Goal: Task Accomplishment & Management: Complete application form

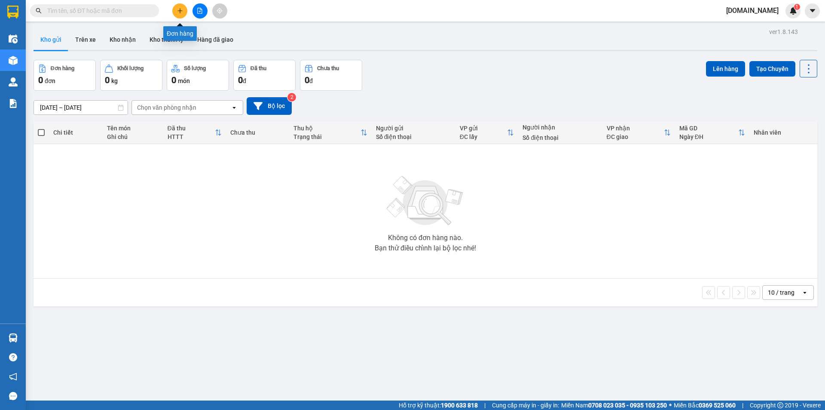
click at [182, 6] on button at bounding box center [179, 10] width 15 height 15
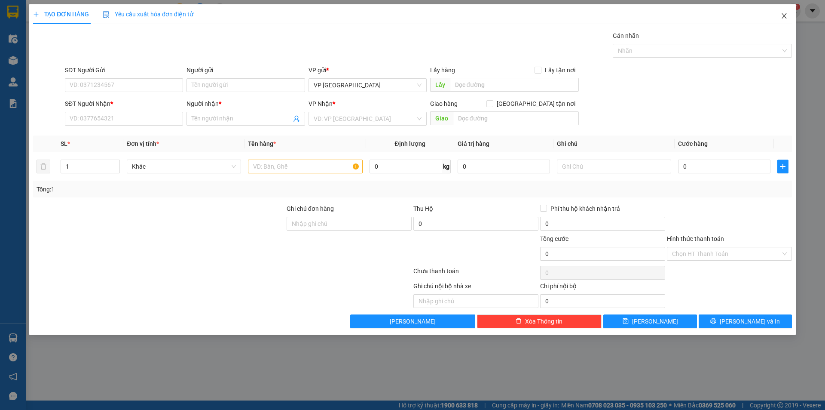
click at [784, 19] on icon "close" at bounding box center [784, 15] width 7 height 7
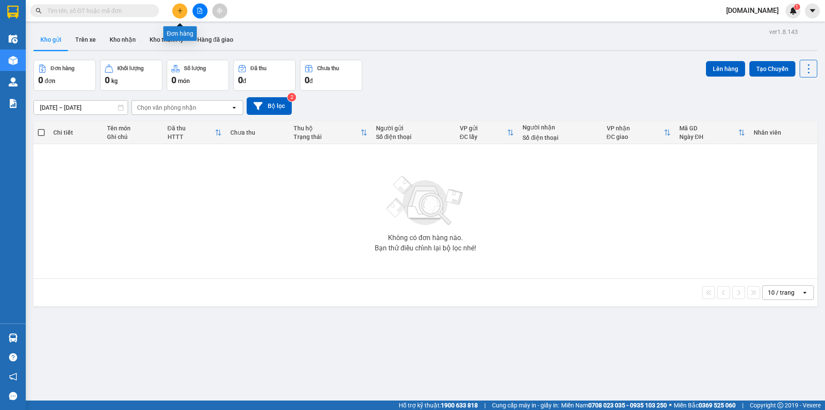
click at [182, 16] on button at bounding box center [179, 10] width 15 height 15
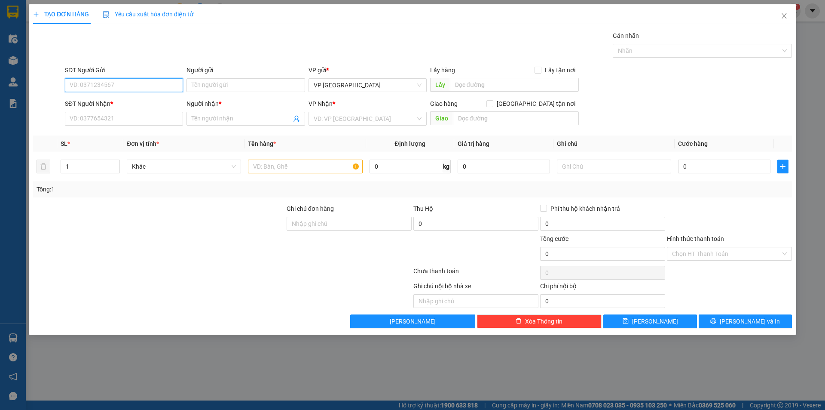
click at [144, 84] on input "SĐT Người Gửi" at bounding box center [124, 85] width 118 height 14
click at [159, 84] on input "SĐT Người Gửi" at bounding box center [124, 85] width 118 height 14
click at [126, 109] on div "SĐT Người Nhận *" at bounding box center [124, 105] width 118 height 13
click at [125, 114] on input "SĐT Người Nhận *" at bounding box center [124, 119] width 118 height 14
type input "0916122906"
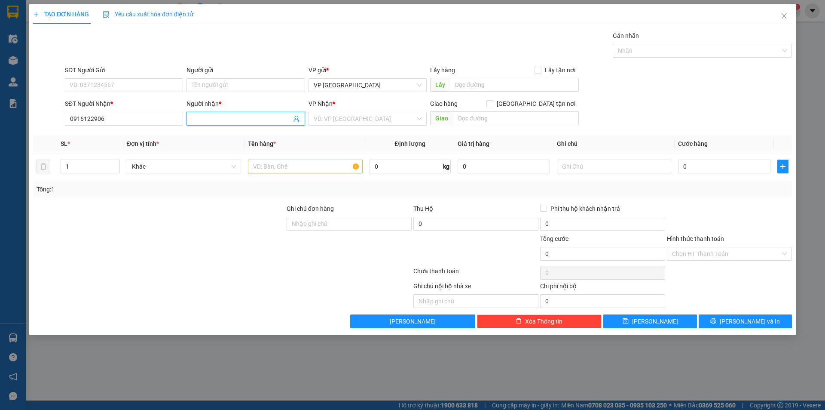
click at [234, 119] on input "Người nhận *" at bounding box center [241, 118] width 99 height 9
type input "chị Hiền"
click at [144, 80] on input "SĐT Người Gửi" at bounding box center [124, 85] width 118 height 14
type input "0932528166"
click at [220, 87] on input "Người gửi" at bounding box center [245, 85] width 118 height 14
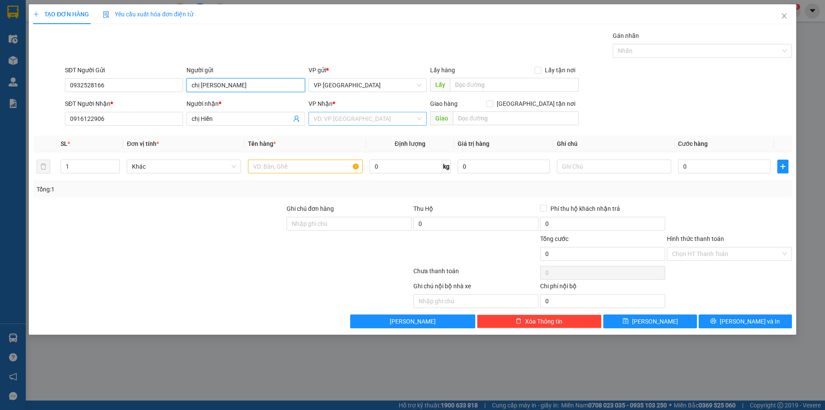
type input "chị [PERSON_NAME]"
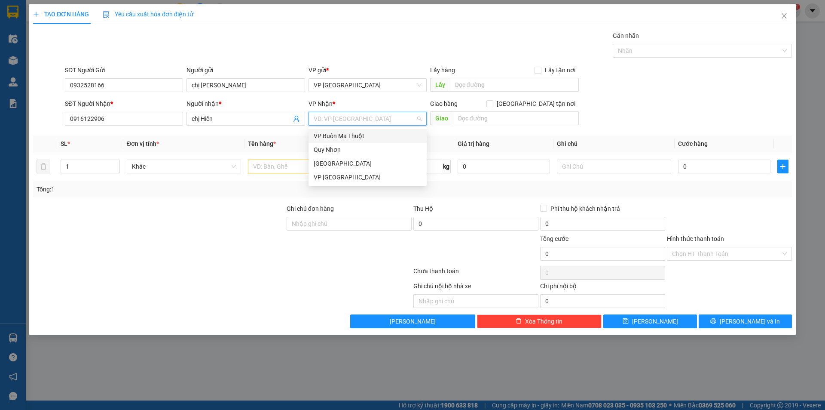
click at [336, 119] on input "search" at bounding box center [365, 118] width 102 height 13
click at [341, 166] on div "[GEOGRAPHIC_DATA]" at bounding box center [368, 163] width 108 height 9
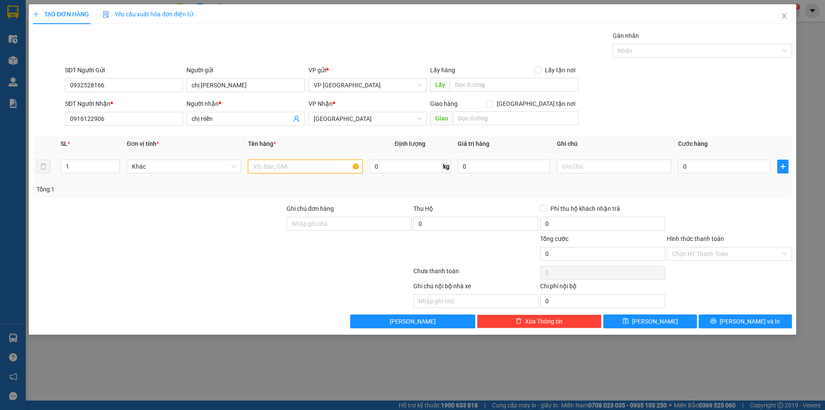
click at [300, 168] on input "text" at bounding box center [305, 166] width 114 height 14
click at [76, 165] on input "1" at bounding box center [90, 166] width 58 height 13
type input "3"
click at [284, 168] on input "text" at bounding box center [305, 166] width 114 height 14
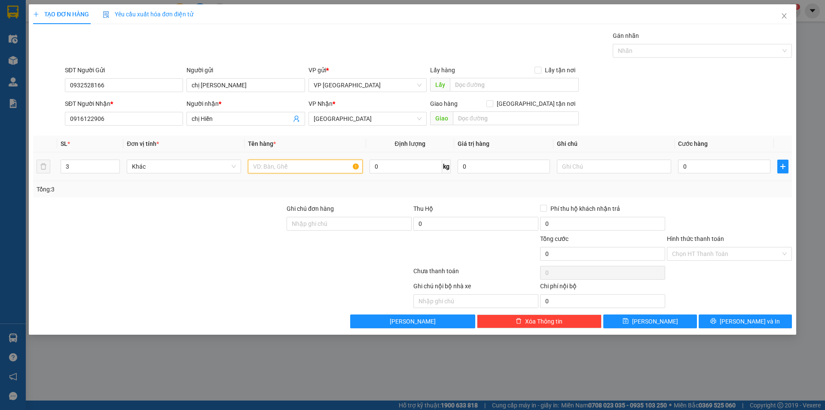
type input "r"
type input "="
type input "2 thùng giấy+1 túi đỏ"
click at [702, 161] on input "0" at bounding box center [724, 166] width 92 height 14
type input "1"
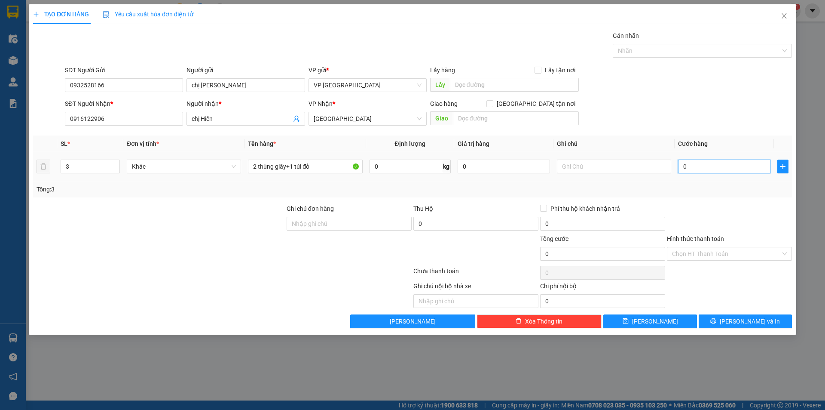
type input "1"
type input "17"
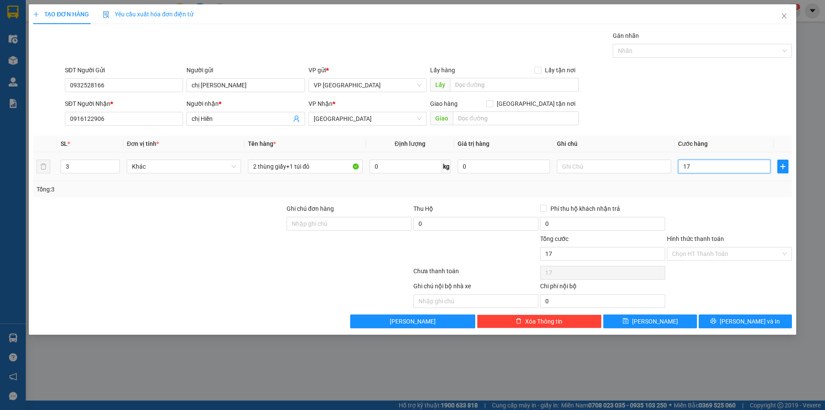
type input "170"
type input "1.700"
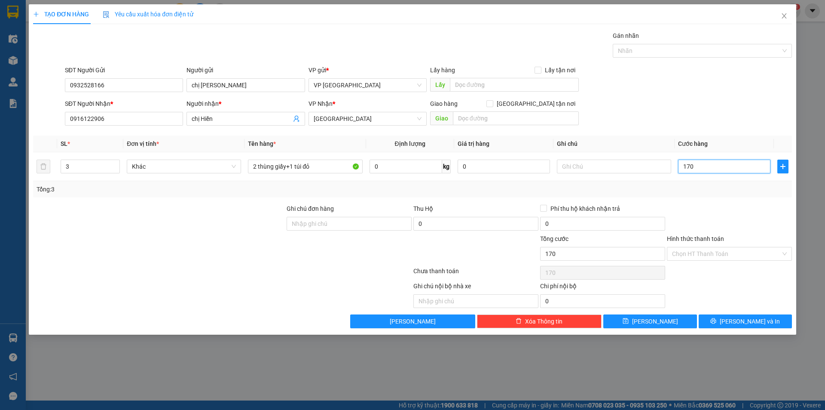
type input "1.700"
type input "17.000"
type input "170.000"
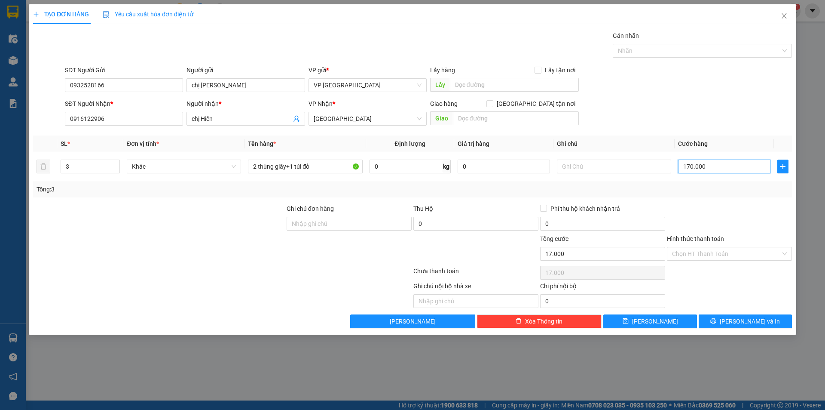
type input "170.000"
click at [469, 116] on input "text" at bounding box center [516, 118] width 126 height 14
click at [492, 105] on input "[GEOGRAPHIC_DATA] tận nơi" at bounding box center [489, 103] width 6 height 6
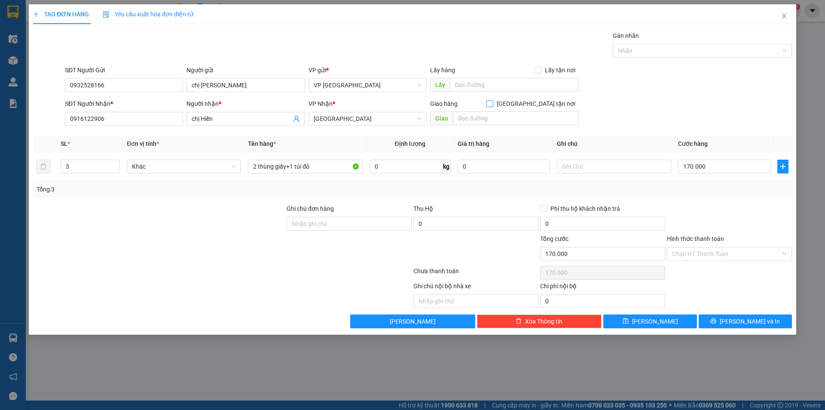
checkbox input "true"
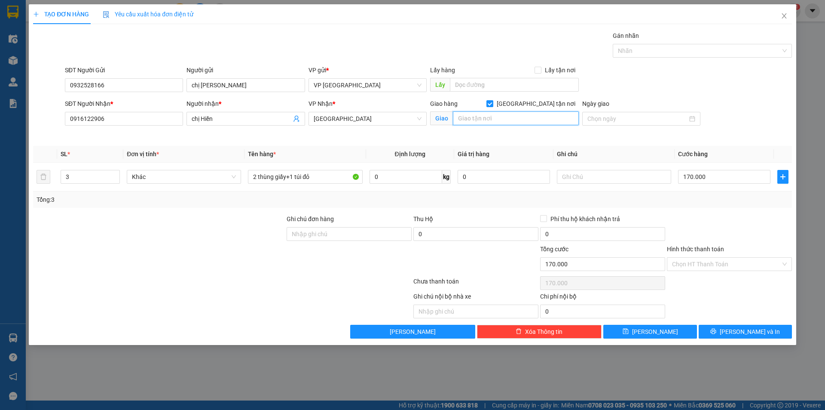
click at [526, 119] on input "text" at bounding box center [516, 118] width 126 height 14
type input "CT6 Vĩnh Điềm Trung"
click at [603, 112] on div at bounding box center [641, 119] width 118 height 14
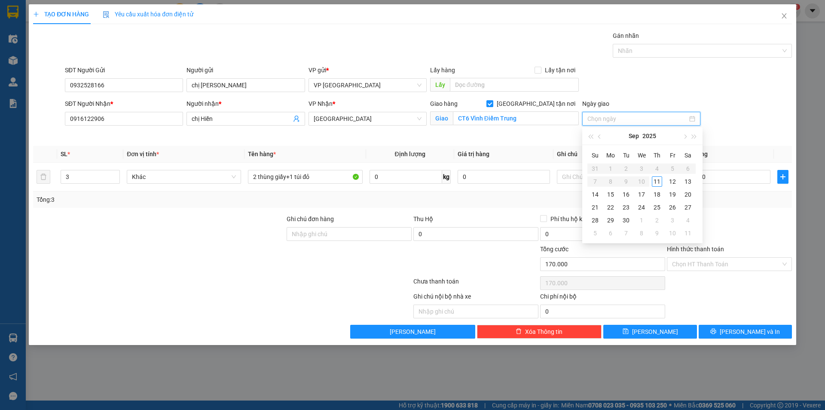
click at [604, 119] on input "Ngày giao" at bounding box center [637, 118] width 100 height 9
type input "[DATE]"
click at [656, 183] on div "11" at bounding box center [657, 181] width 10 height 10
click at [611, 210] on div "Transit Pickup Surcharge Ids Transit Deliver Surcharge Ids Transit Deliver Surc…" at bounding box center [412, 184] width 759 height 307
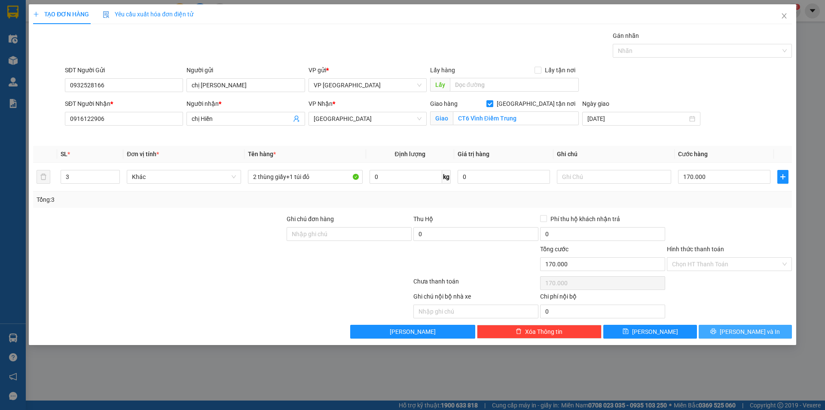
click at [716, 330] on icon "printer" at bounding box center [714, 331] width 6 height 6
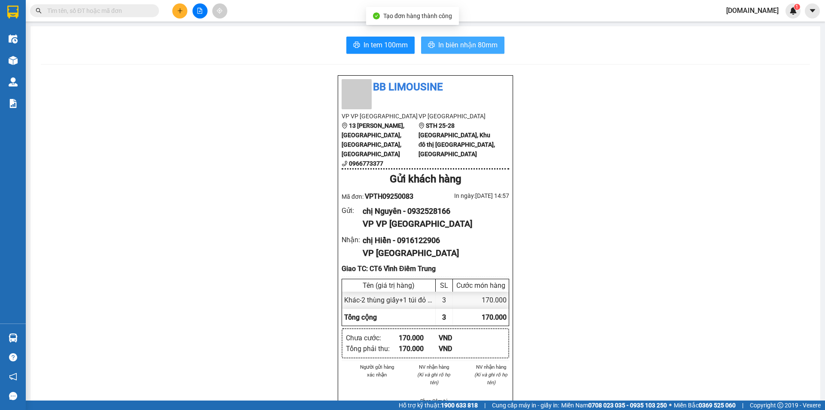
click at [453, 45] on span "In biên nhận 80mm" at bounding box center [467, 45] width 59 height 11
drag, startPoint x: 410, startPoint y: 49, endPoint x: 420, endPoint y: 45, distance: 10.4
click at [420, 45] on div "In tem 100mm In biên nhận 80mm" at bounding box center [425, 45] width 769 height 17
click at [428, 42] on icon "printer" at bounding box center [431, 44] width 7 height 7
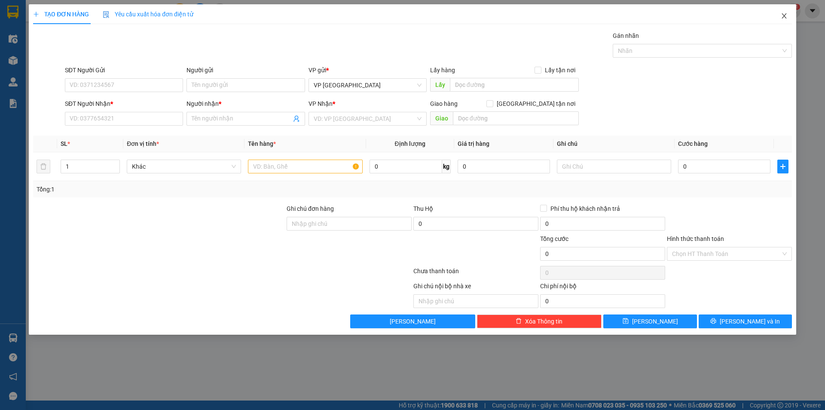
click at [786, 19] on icon "close" at bounding box center [784, 15] width 7 height 7
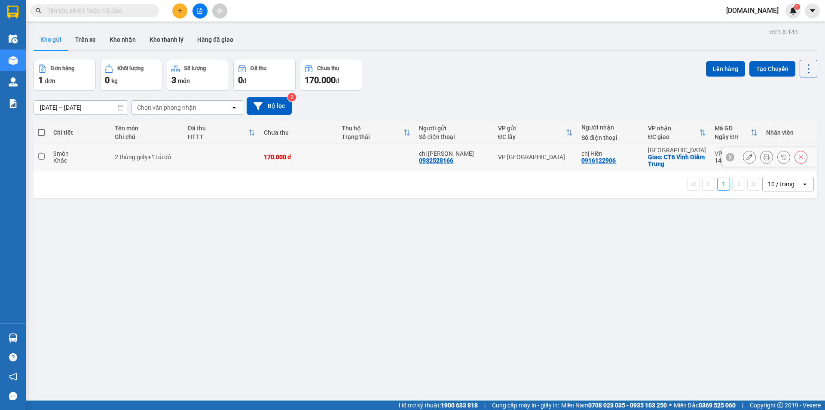
click at [158, 151] on td "2 thùng giấy+1 túi đỏ" at bounding box center [146, 157] width 73 height 26
checkbox input "true"
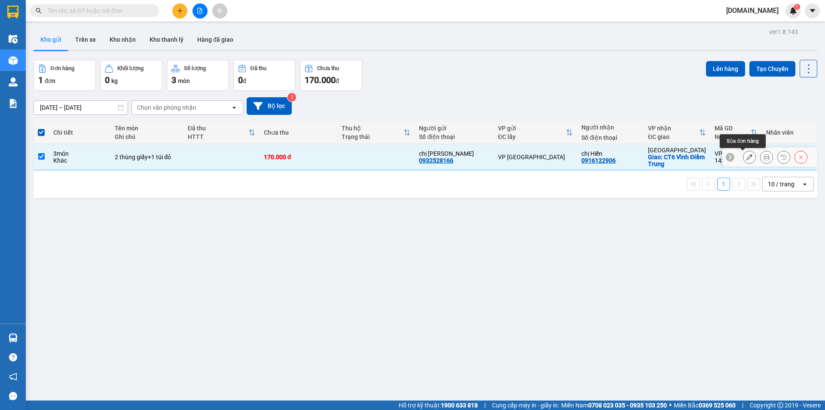
click at [746, 155] on icon at bounding box center [749, 157] width 6 height 6
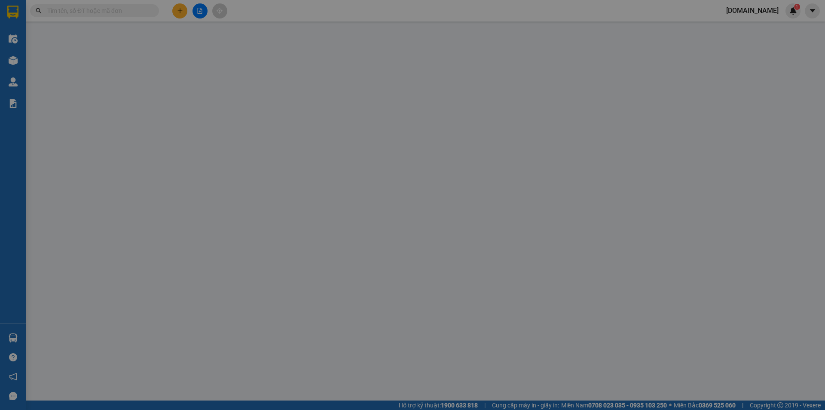
type input "0932528166"
type input "chị [PERSON_NAME]"
type input "0916122906"
type input "chị Hiền"
checkbox input "true"
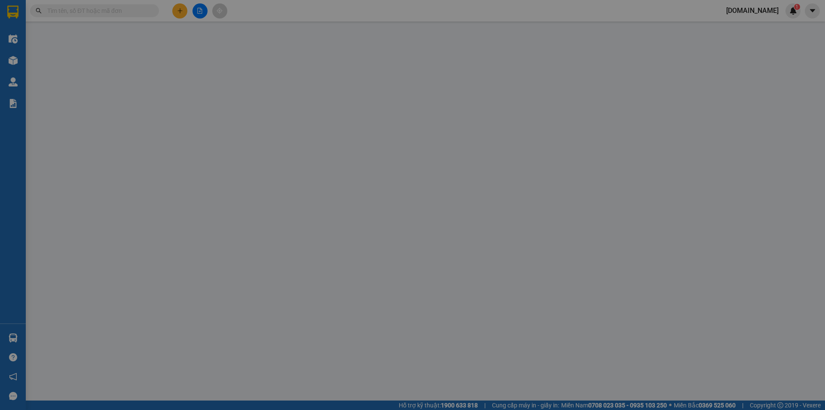
type input "CT6 Vĩnh Điềm Trung"
type input "170.000"
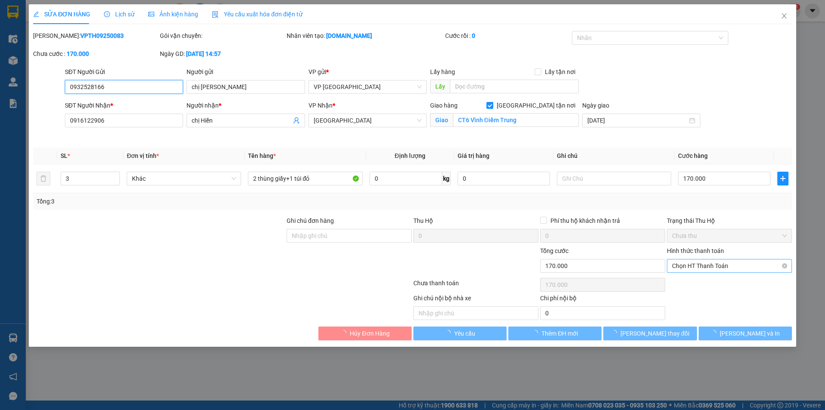
click at [724, 259] on span "Chọn HT Thanh Toán" at bounding box center [729, 265] width 115 height 13
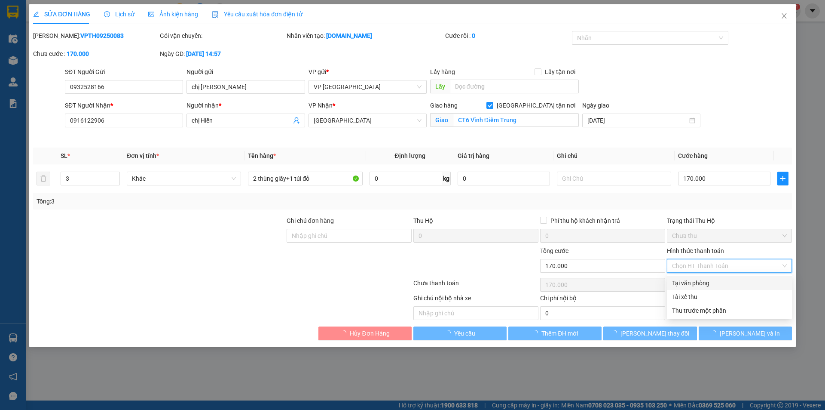
click at [704, 284] on div "Tại văn phòng" at bounding box center [729, 282] width 115 height 9
type input "0"
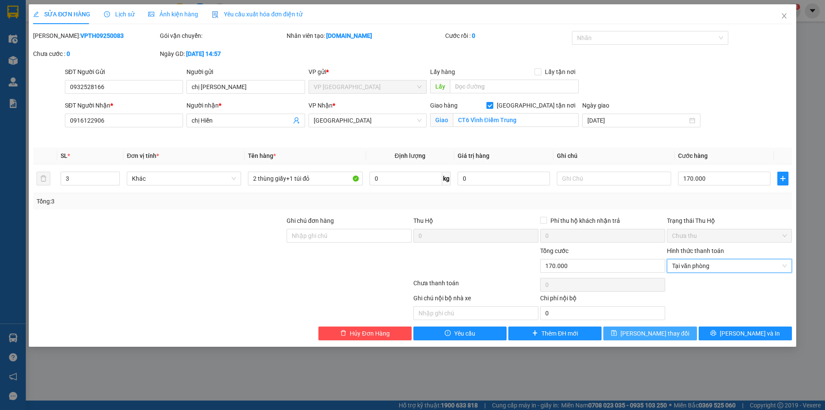
click at [638, 338] on button "[PERSON_NAME] thay đổi" at bounding box center [649, 333] width 93 height 14
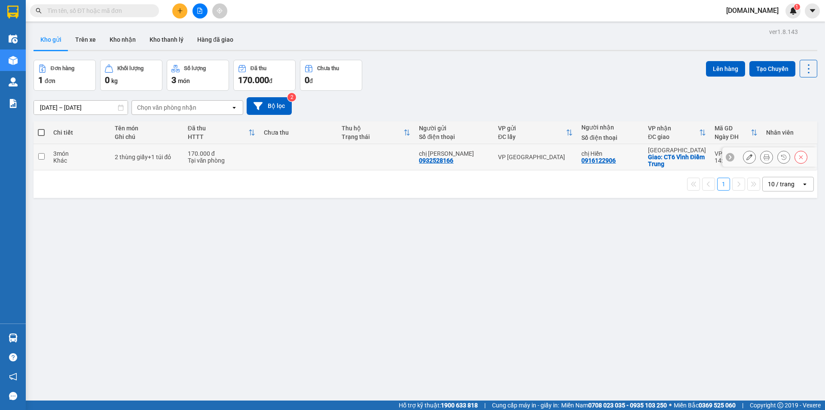
click at [388, 156] on td at bounding box center [376, 157] width 78 height 26
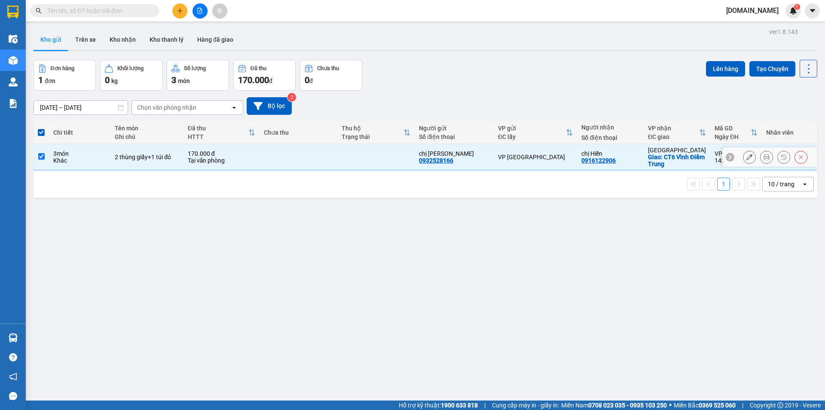
click at [237, 166] on td "170.000 đ Tại văn phòng" at bounding box center [221, 157] width 76 height 26
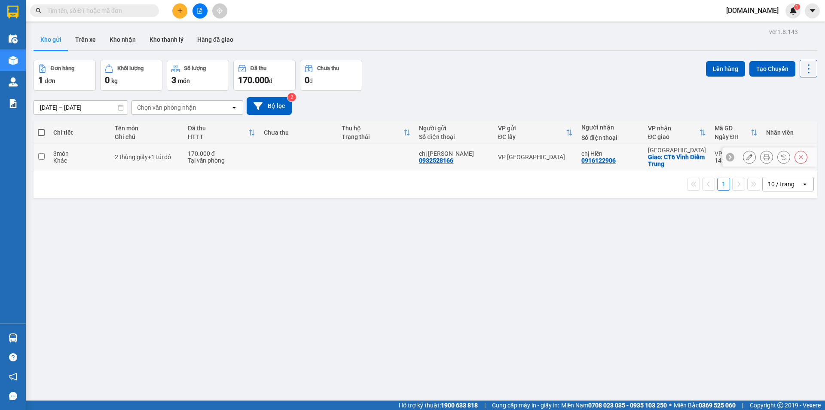
click at [489, 156] on div "chị [PERSON_NAME]" at bounding box center [454, 153] width 70 height 7
checkbox input "true"
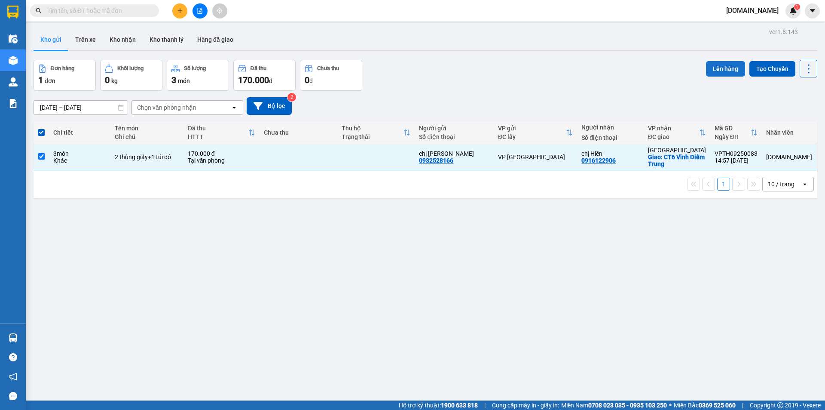
click at [728, 70] on button "Lên hàng" at bounding box center [725, 68] width 39 height 15
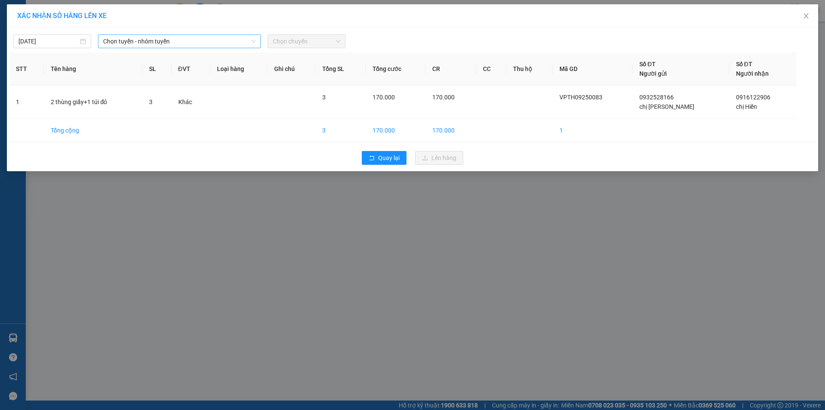
click at [188, 46] on span "Chọn tuyến - nhóm tuyến" at bounding box center [179, 41] width 153 height 13
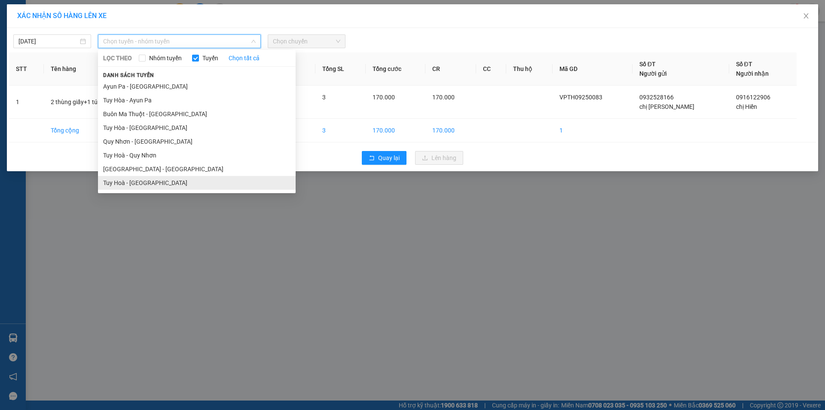
click at [146, 184] on li "Tuy Hoà - [GEOGRAPHIC_DATA]" at bounding box center [197, 183] width 198 height 14
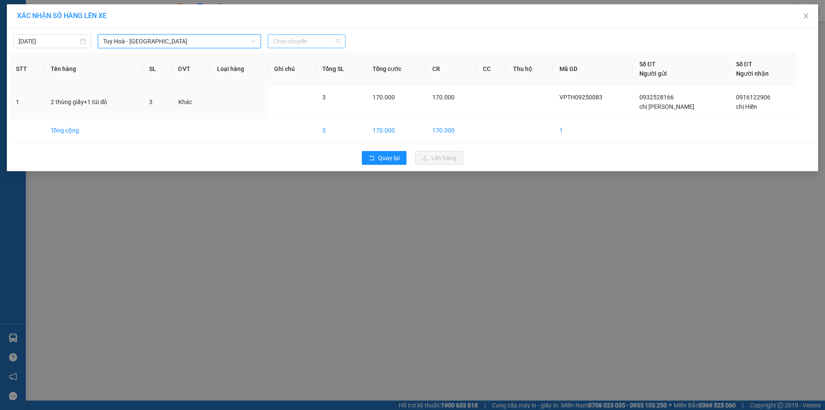
click at [331, 39] on span "Chọn chuyến" at bounding box center [306, 41] width 67 height 13
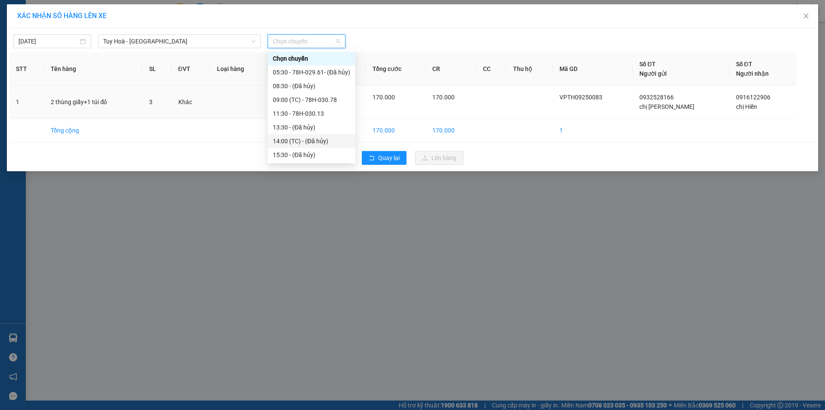
scroll to position [14, 0]
click at [315, 156] on div "17:30 - 78H-029.61" at bounding box center [311, 154] width 77 height 9
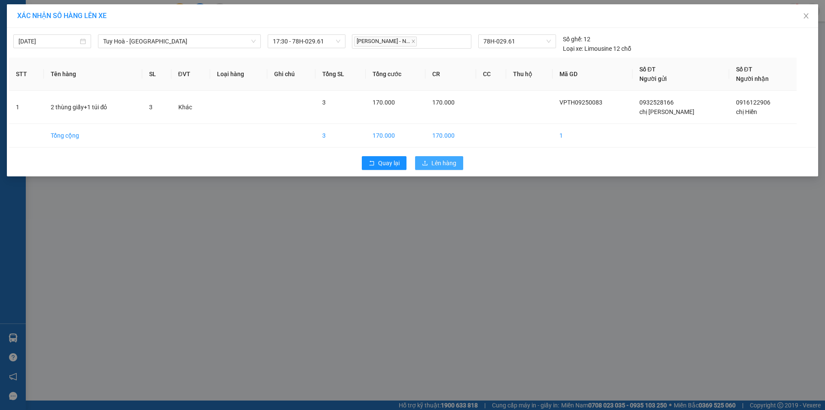
click at [443, 165] on span "Lên hàng" at bounding box center [443, 162] width 25 height 9
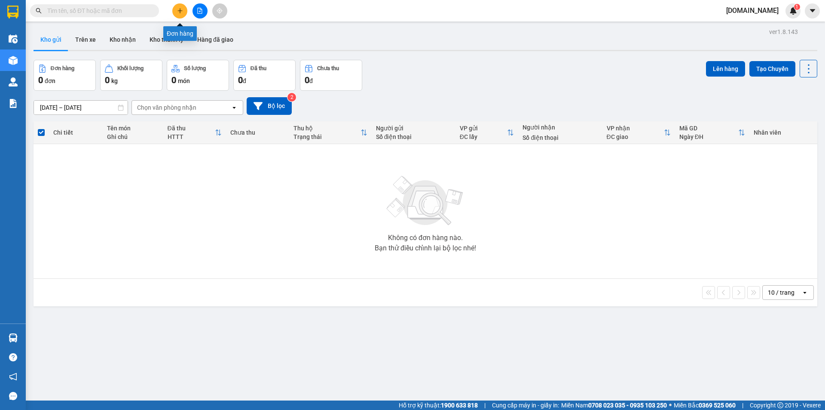
click at [182, 11] on icon "plus" at bounding box center [180, 11] width 6 height 6
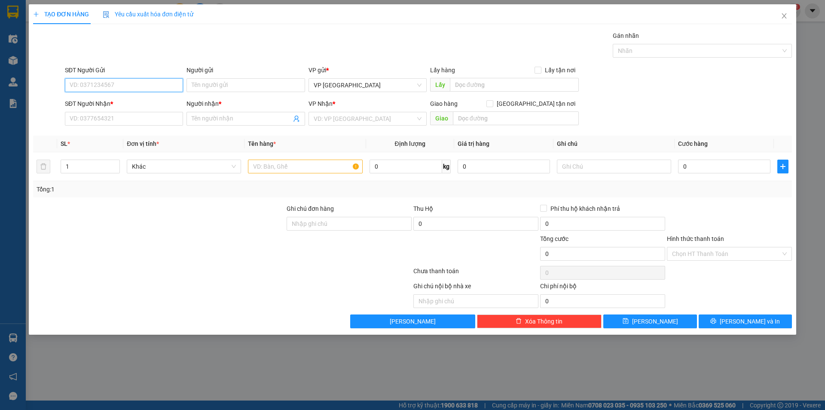
click at [155, 82] on input "SĐT Người Gửi" at bounding box center [124, 85] width 118 height 14
type input "0934921922"
click at [171, 101] on div "0934921922 - [PERSON_NAME]" at bounding box center [124, 102] width 108 height 9
type input "[PERSON_NAME]"
type input "0905326677"
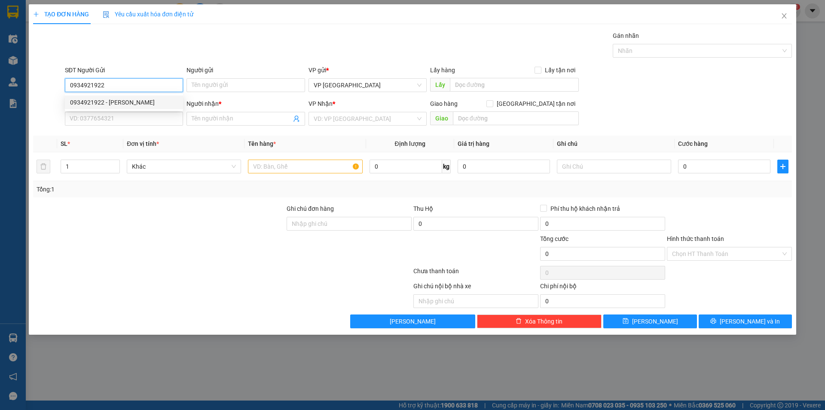
type input "chị [PERSON_NAME]"
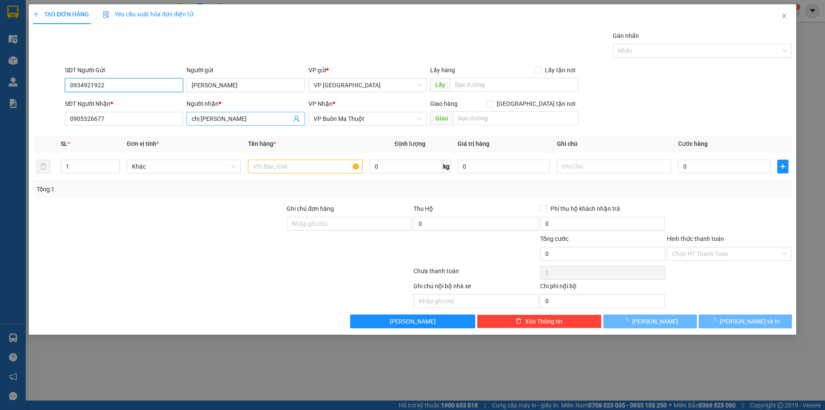
type input "0934921922"
drag, startPoint x: 238, startPoint y: 113, endPoint x: 233, endPoint y: 120, distance: 8.1
click at [196, 120] on span "chị [PERSON_NAME]" at bounding box center [245, 119] width 118 height 14
drag, startPoint x: 242, startPoint y: 118, endPoint x: 183, endPoint y: 124, distance: 58.7
click at [183, 124] on div "SĐT Người Nhận * 0905326677 Người nhận * chị Thuỷ Phạm chị Thuỷ Phạm VP Nhận * …" at bounding box center [428, 114] width 731 height 30
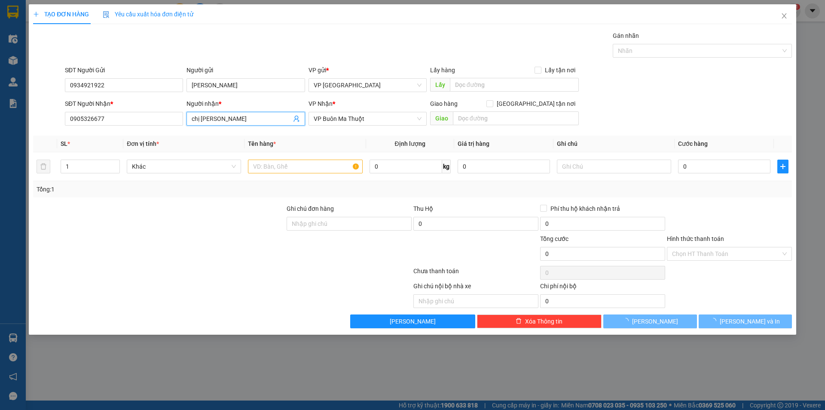
type input "30.000"
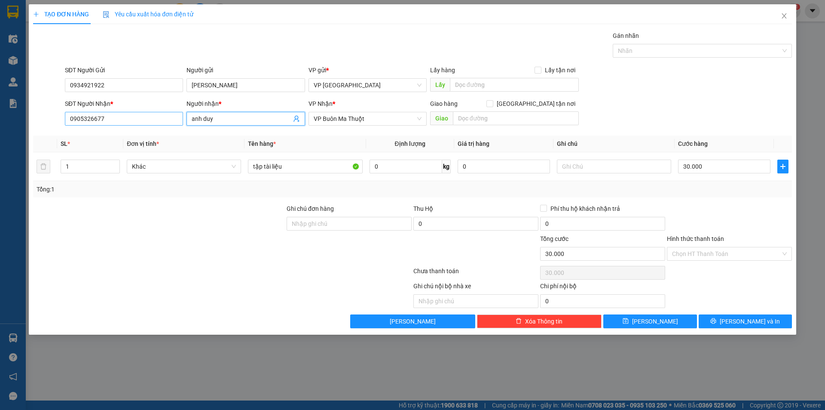
type input "anh duy"
drag, startPoint x: 147, startPoint y: 123, endPoint x: 62, endPoint y: 127, distance: 85.2
click at [62, 127] on div "SĐT Người Nhận * 0905326677 Người nhận * anh duy VP Nhận * VP Buôn Ma Thuột Gia…" at bounding box center [412, 114] width 761 height 30
type input "0906003789"
click at [704, 257] on input "Hình thức thanh toán" at bounding box center [726, 253] width 109 height 13
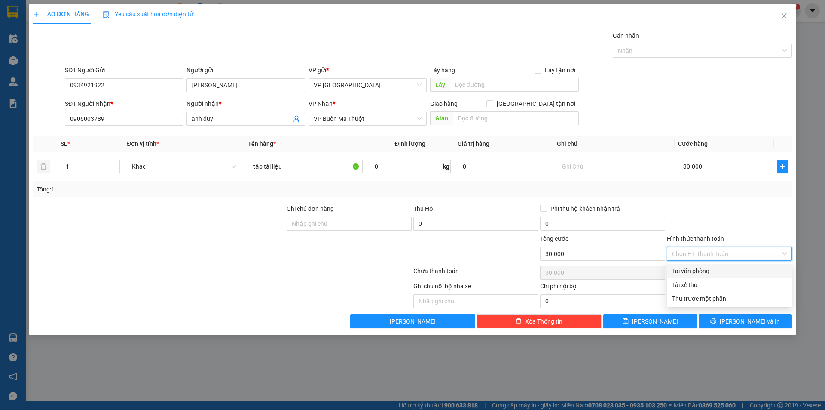
click at [705, 268] on div "Tại văn phòng" at bounding box center [729, 270] width 115 height 9
type input "0"
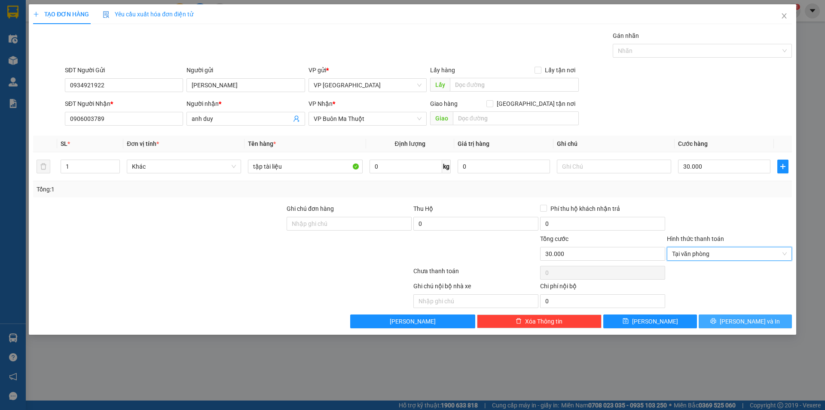
click at [724, 321] on button "[PERSON_NAME] và In" at bounding box center [745, 321] width 93 height 14
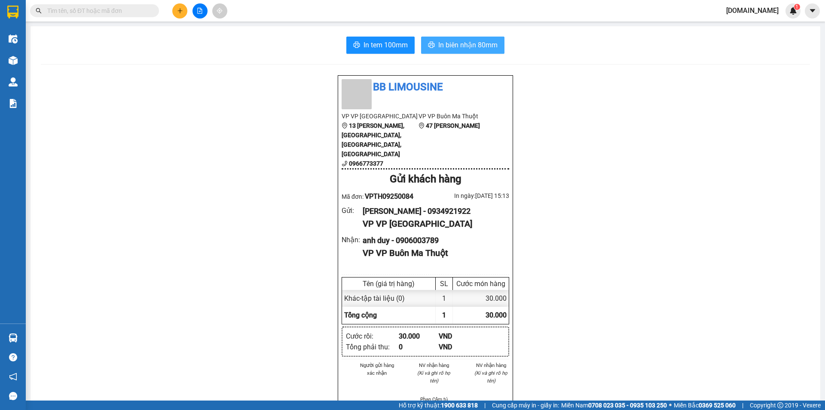
click at [476, 48] on span "In biên nhận 80mm" at bounding box center [467, 45] width 59 height 11
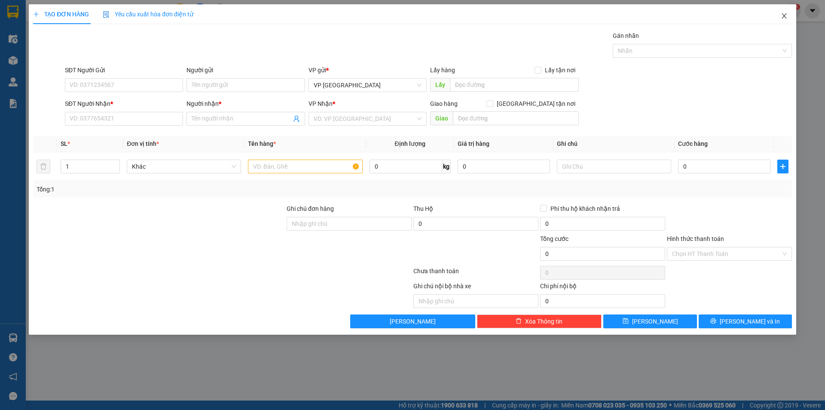
click at [784, 15] on icon "close" at bounding box center [784, 15] width 5 height 5
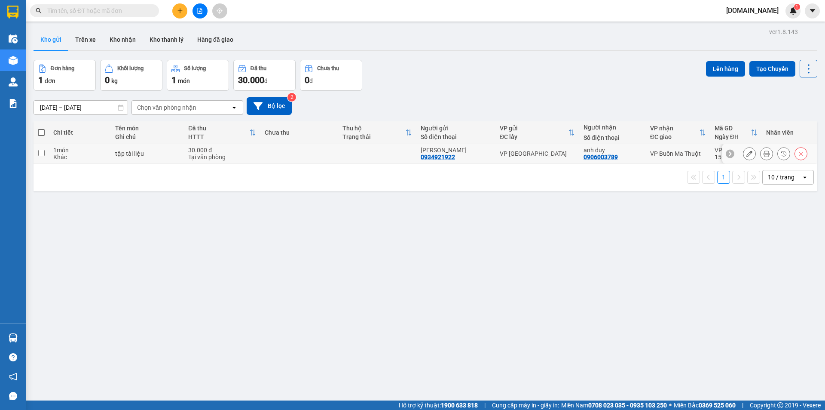
click at [286, 150] on td at bounding box center [299, 153] width 78 height 19
checkbox input "true"
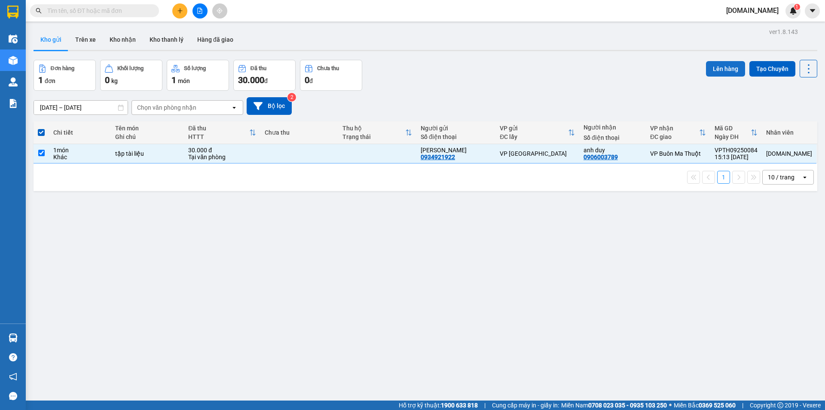
click at [719, 64] on button "Lên hàng" at bounding box center [725, 68] width 39 height 15
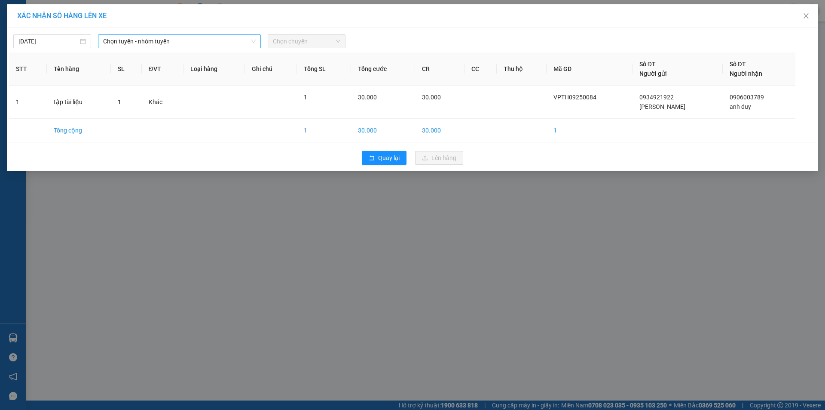
click at [144, 40] on span "Chọn tuyến - nhóm tuyến" at bounding box center [179, 41] width 153 height 13
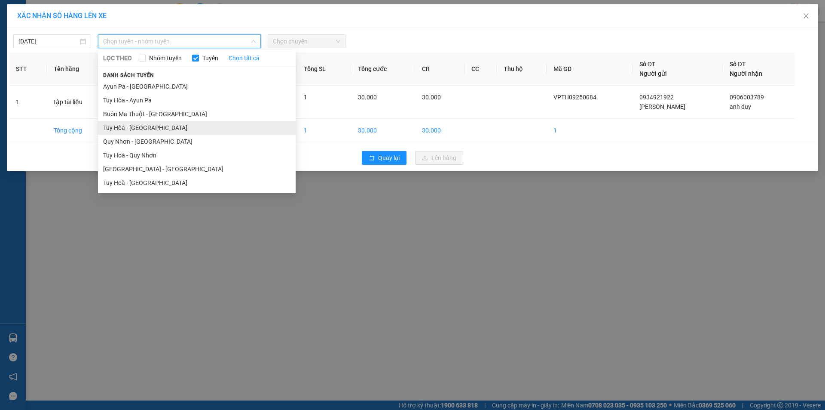
click at [151, 127] on li "Tuy Hòa - [GEOGRAPHIC_DATA]" at bounding box center [197, 128] width 198 height 14
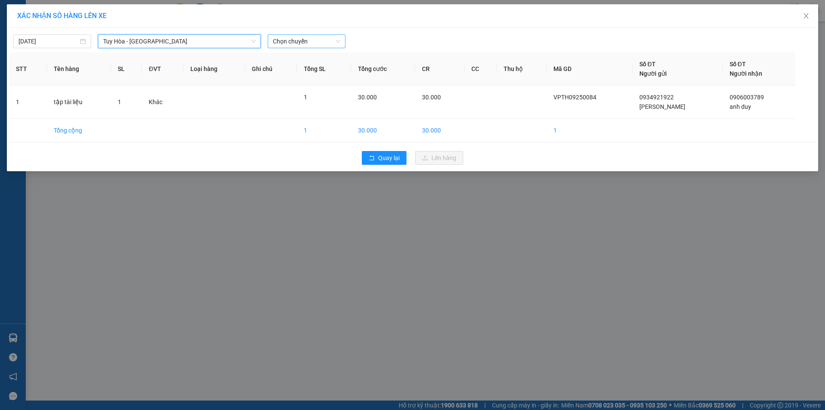
click at [297, 40] on span "Chọn chuyến" at bounding box center [306, 41] width 67 height 13
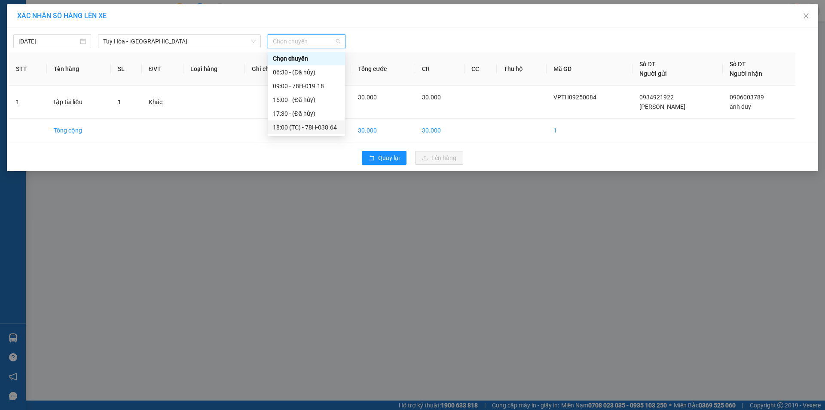
click at [292, 126] on div "18:00 (TC) - 78H-038.64" at bounding box center [306, 126] width 67 height 9
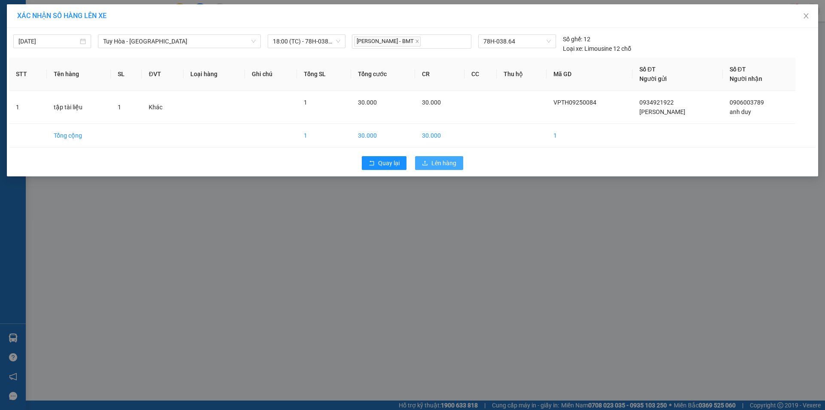
click at [437, 156] on button "Lên hàng" at bounding box center [439, 163] width 48 height 14
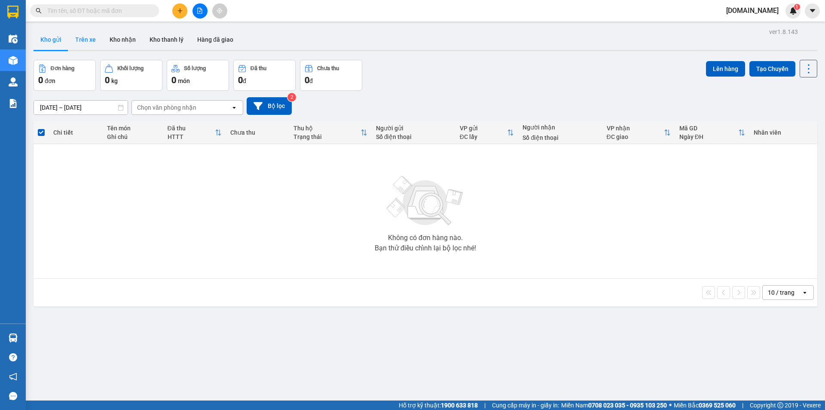
click at [88, 40] on button "Trên xe" at bounding box center [85, 39] width 34 height 21
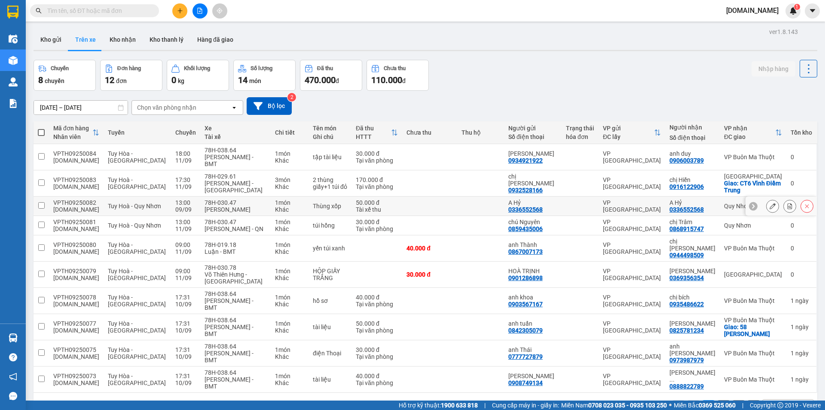
click at [467, 196] on td at bounding box center [480, 205] width 47 height 19
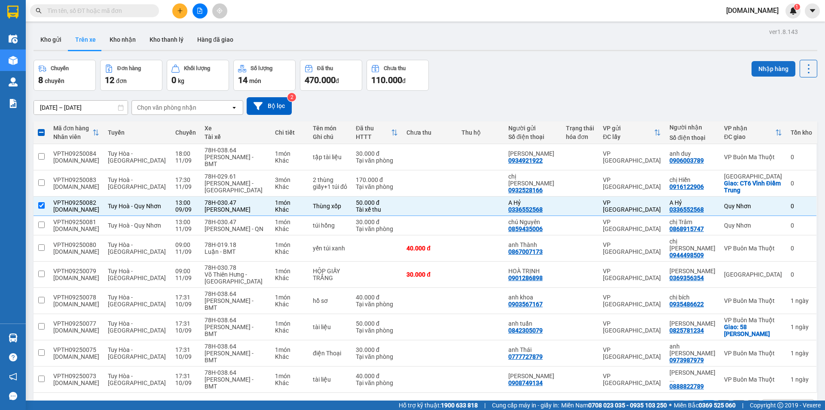
click at [784, 65] on button "Nhập hàng" at bounding box center [774, 68] width 44 height 15
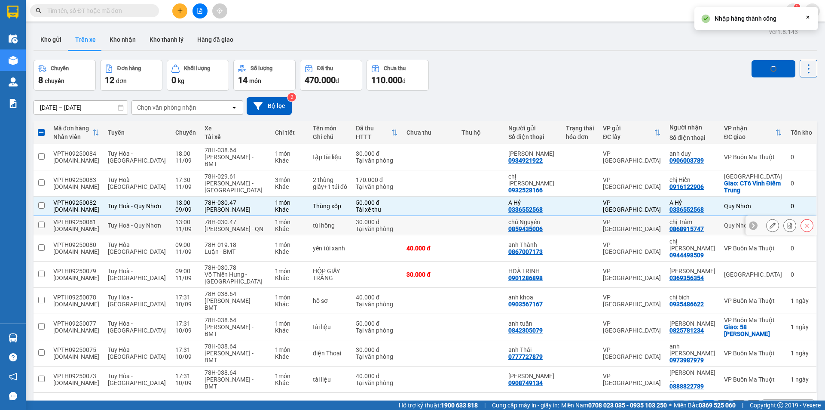
checkbox input "false"
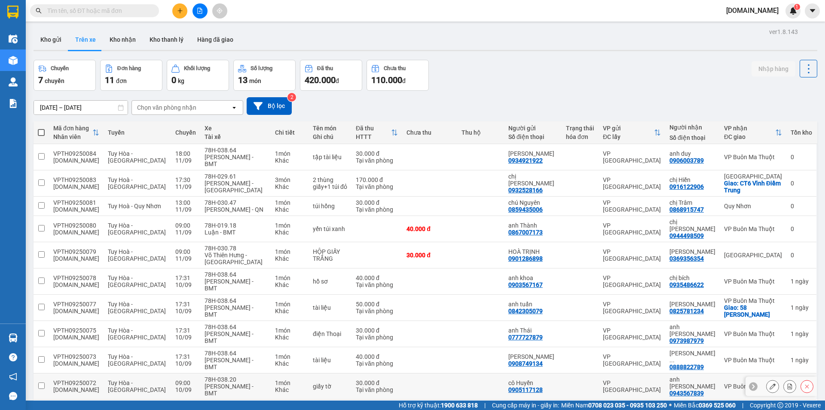
click at [573, 382] on div at bounding box center [580, 385] width 28 height 7
checkbox input "true"
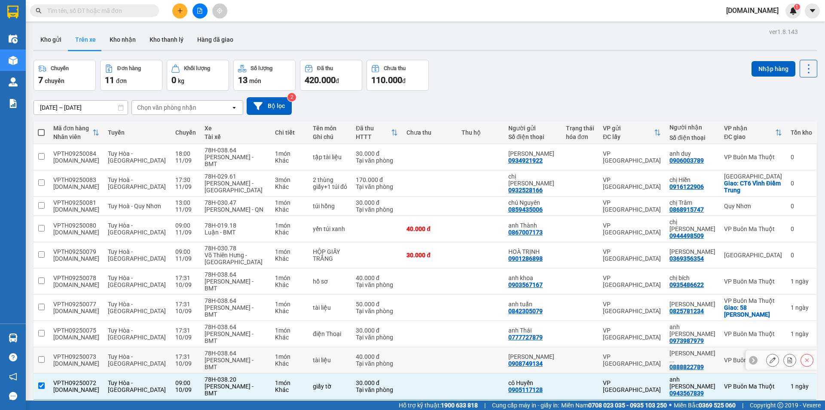
click at [576, 356] on div at bounding box center [580, 359] width 28 height 7
checkbox input "true"
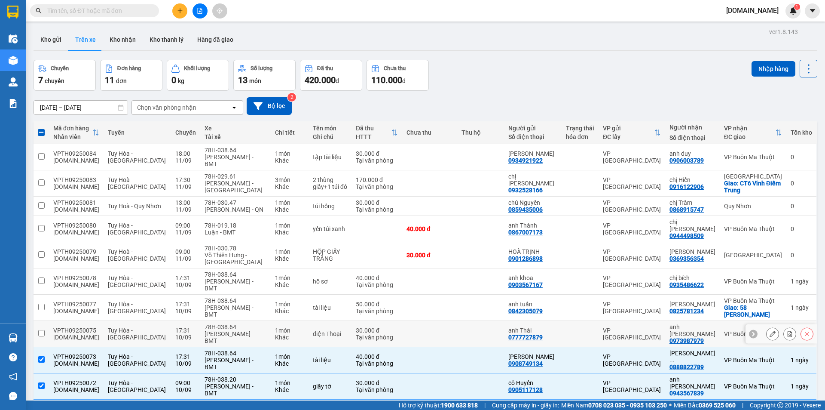
click at [583, 330] on div at bounding box center [580, 333] width 28 height 7
checkbox input "true"
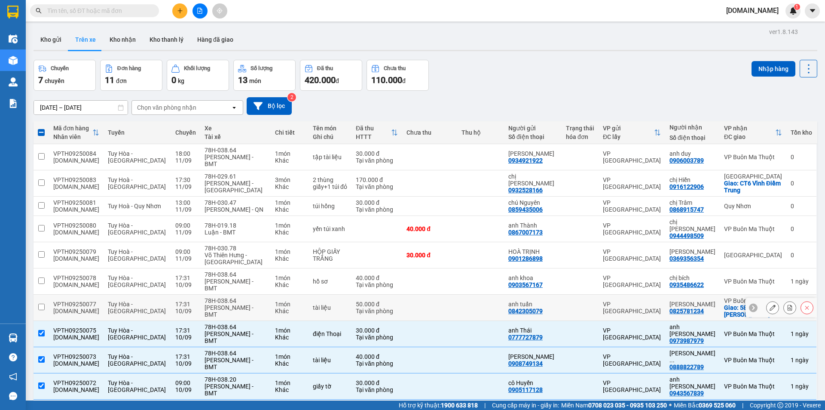
click at [583, 304] on div at bounding box center [580, 307] width 28 height 7
checkbox input "true"
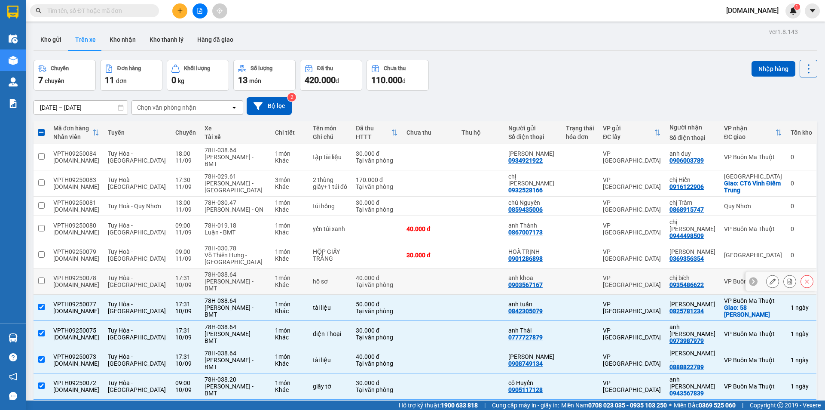
click at [587, 278] on div at bounding box center [580, 281] width 28 height 7
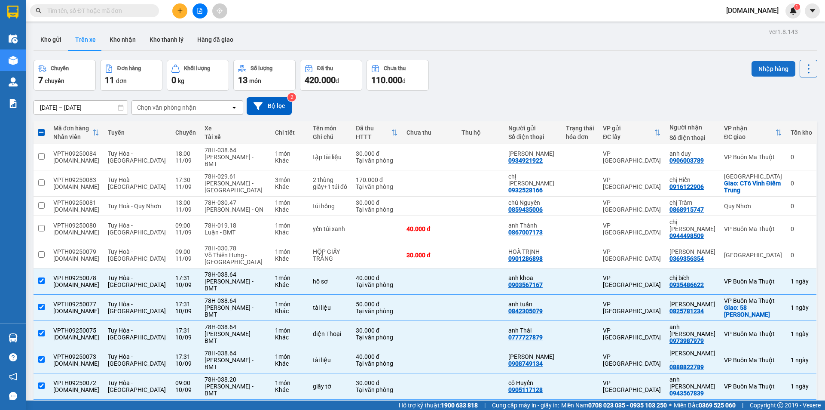
click at [781, 68] on button "Nhập hàng" at bounding box center [774, 68] width 44 height 15
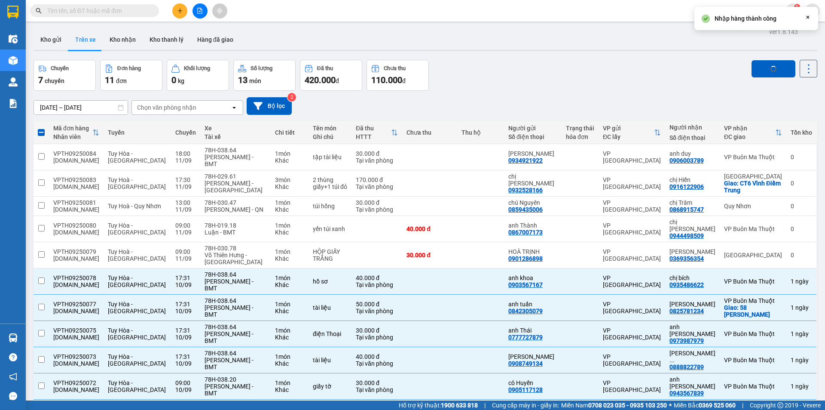
checkbox input "false"
